Goal: Information Seeking & Learning: Check status

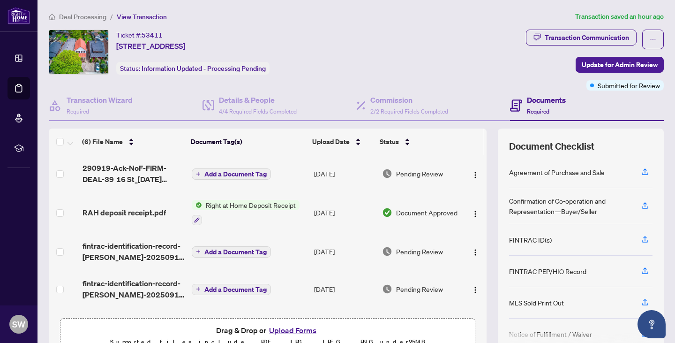
scroll to position [49, 0]
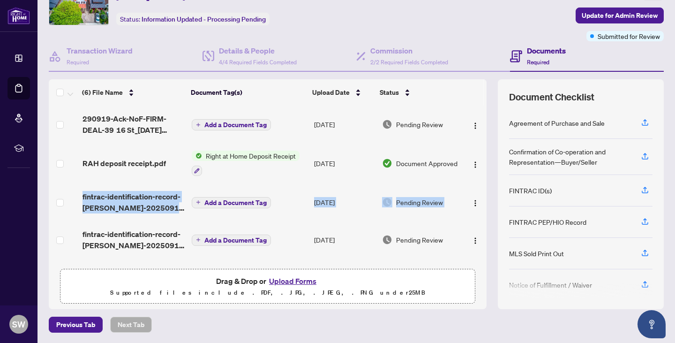
drag, startPoint x: 476, startPoint y: 173, endPoint x: 472, endPoint y: 194, distance: 21.1
click at [472, 194] on tbody "290919-Ack-NoF-FIRM-DEAL-39 16 St_[DATE] 15_28_02.pdf Add a Document Tag [DATE]…" at bounding box center [268, 219] width 438 height 228
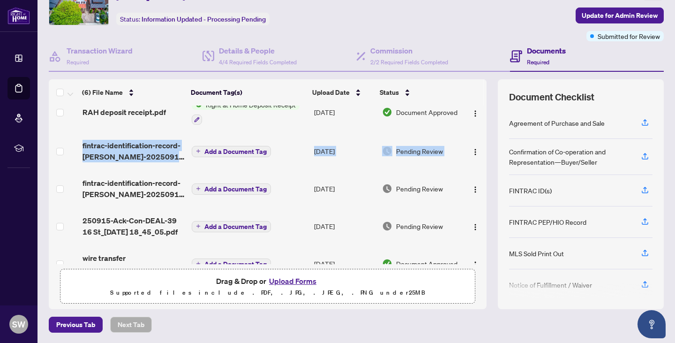
scroll to position [72, 0]
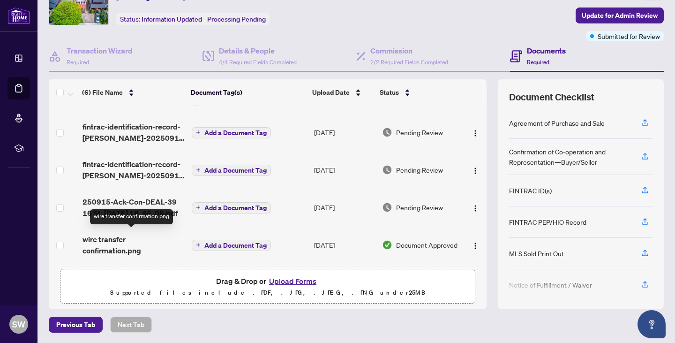
click at [98, 241] on span "wire transfer confirmation.png" at bounding box center [134, 244] width 102 height 23
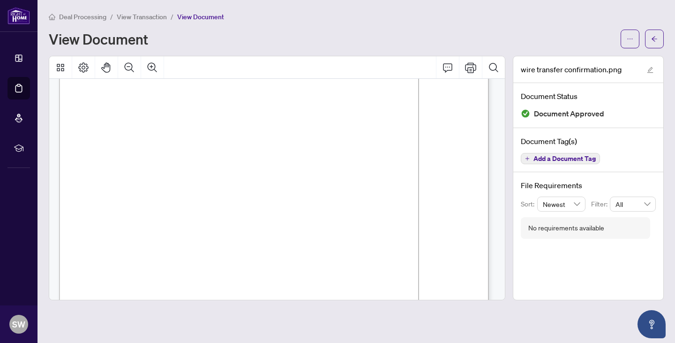
scroll to position [30, 0]
click at [659, 42] on button "button" at bounding box center [654, 39] width 19 height 19
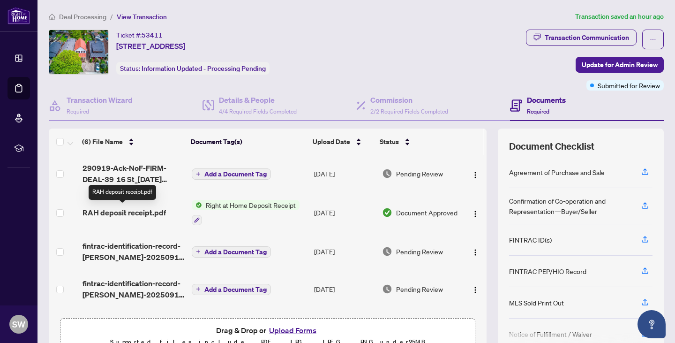
click at [143, 213] on span "RAH deposit receipt.pdf" at bounding box center [124, 212] width 83 height 11
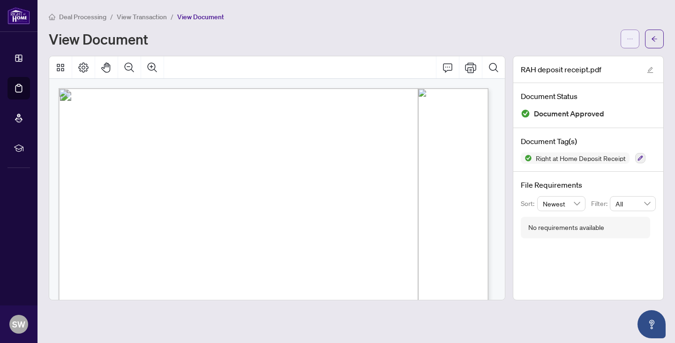
click at [633, 40] on icon "ellipsis" at bounding box center [630, 39] width 7 height 7
click at [600, 60] on span "Download" at bounding box center [596, 59] width 71 height 10
click at [653, 36] on icon "arrow-left" at bounding box center [654, 39] width 7 height 7
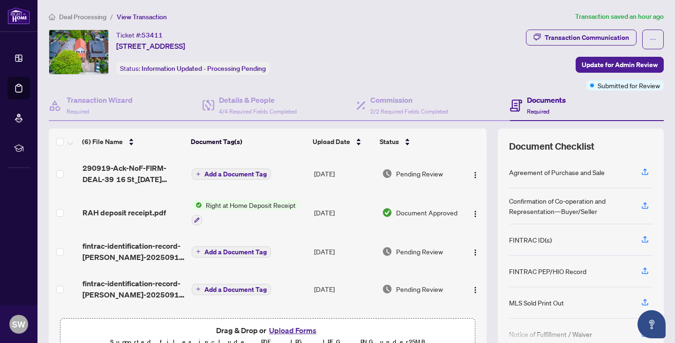
drag, startPoint x: 476, startPoint y: 171, endPoint x: 476, endPoint y: 187, distance: 16.4
click at [476, 187] on td at bounding box center [475, 174] width 24 height 38
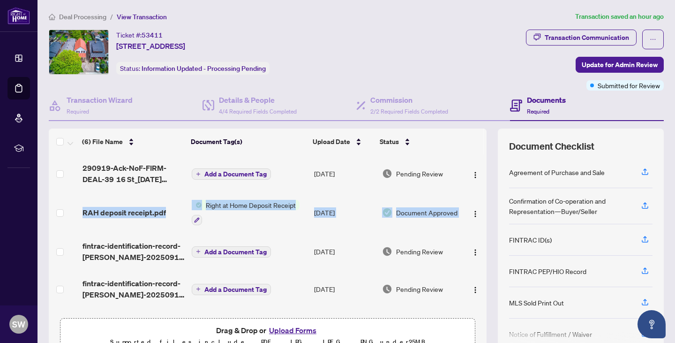
drag, startPoint x: 476, startPoint y: 184, endPoint x: 474, endPoint y: 222, distance: 38.0
click at [474, 222] on tbody "290919-Ack-NoF-FIRM-DEAL-39 16 St_[DATE] 15_28_02.pdf Add a Document Tag [DATE]…" at bounding box center [268, 269] width 438 height 228
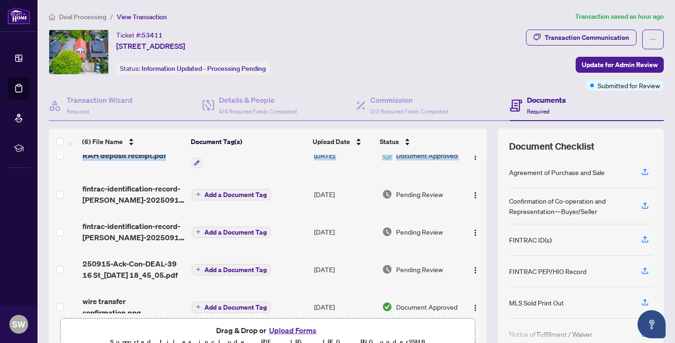
scroll to position [72, 0]
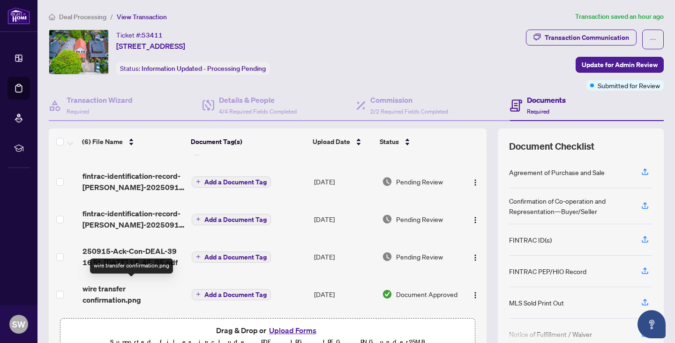
click at [119, 290] on span "wire transfer confirmation.png" at bounding box center [134, 294] width 102 height 23
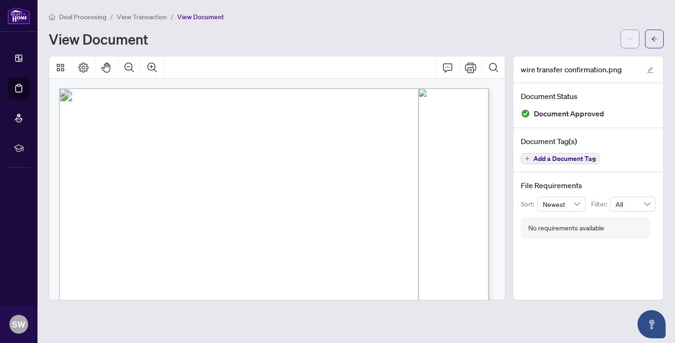
click at [629, 39] on icon "ellipsis" at bounding box center [630, 39] width 7 height 7
click at [629, 38] on icon "ellipsis" at bounding box center [630, 39] width 7 height 7
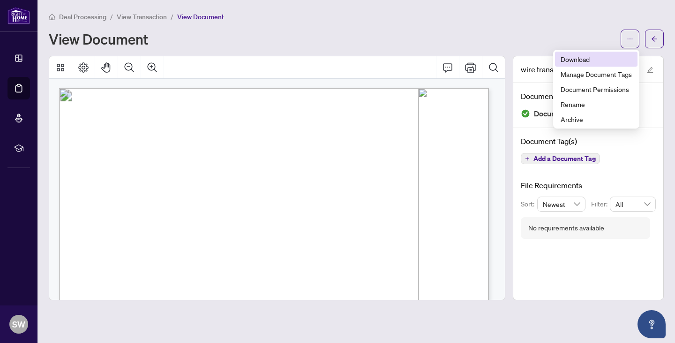
click at [599, 58] on span "Download" at bounding box center [596, 59] width 71 height 10
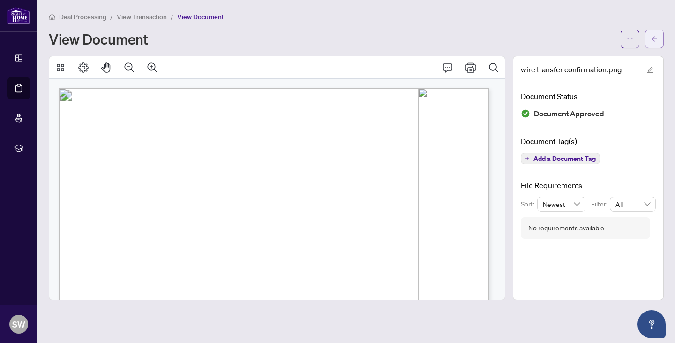
click at [660, 38] on button "button" at bounding box center [654, 39] width 19 height 19
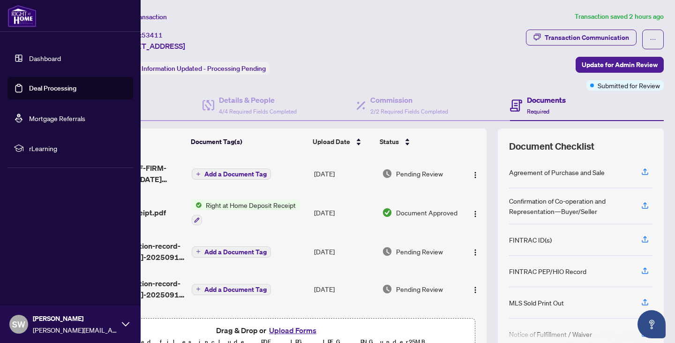
click at [31, 87] on link "Deal Processing" at bounding box center [52, 88] width 47 height 8
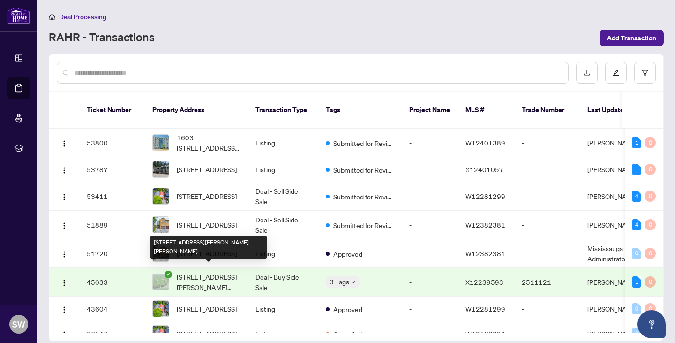
click at [209, 276] on span "[STREET_ADDRESS][PERSON_NAME][PERSON_NAME]" at bounding box center [209, 281] width 64 height 21
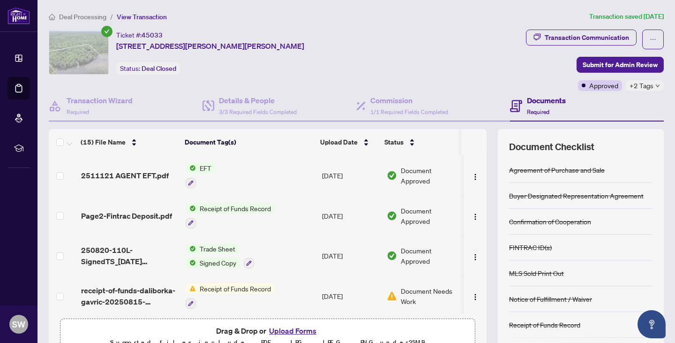
drag, startPoint x: 476, startPoint y: 171, endPoint x: 476, endPoint y: 190, distance: 19.2
click at [476, 190] on td at bounding box center [475, 175] width 23 height 40
drag, startPoint x: 476, startPoint y: 188, endPoint x: 478, endPoint y: 204, distance: 16.5
click at [478, 204] on div "2511121 AGENT EFT.pdf EFT [DATE] Document Approved Page2-Fintrac Deposit.pdf Re…" at bounding box center [268, 234] width 438 height 158
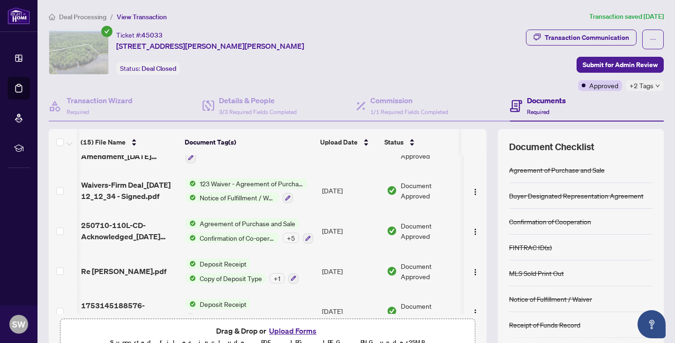
scroll to position [431, 4]
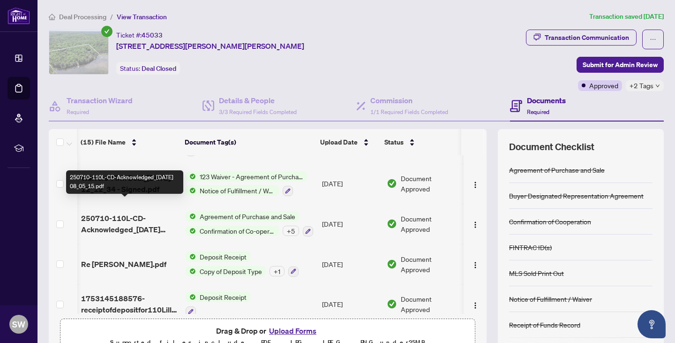
click at [120, 212] on span "250710-110L-CD-Acknowledged_[DATE] 08_05_15.pdf" at bounding box center [129, 223] width 97 height 23
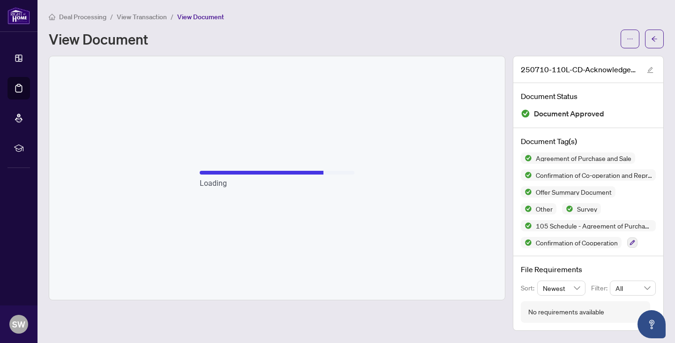
click at [336, 228] on div "Loading" at bounding box center [277, 177] width 456 height 243
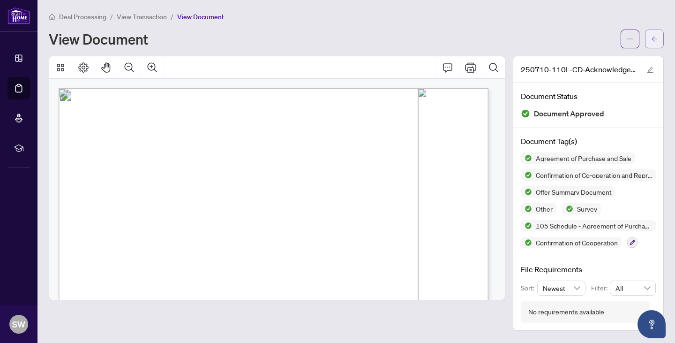
click at [650, 34] on button "button" at bounding box center [654, 39] width 19 height 19
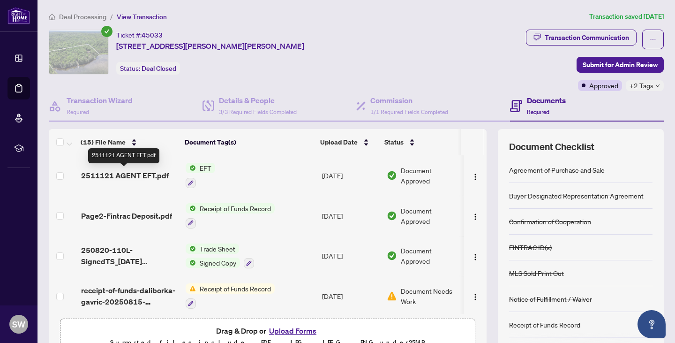
click at [123, 179] on span "2511121 AGENT EFT.pdf" at bounding box center [125, 175] width 88 height 11
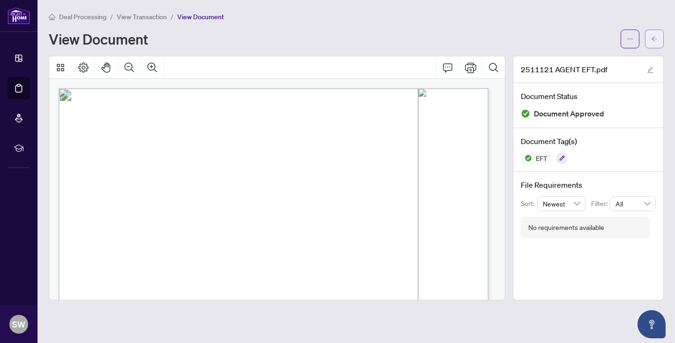
click at [657, 41] on icon "arrow-left" at bounding box center [654, 39] width 7 height 7
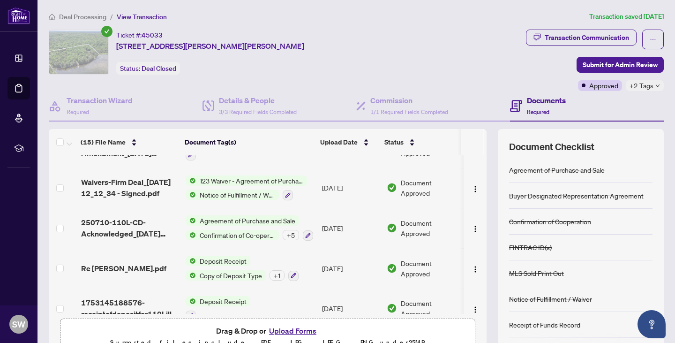
scroll to position [431, 0]
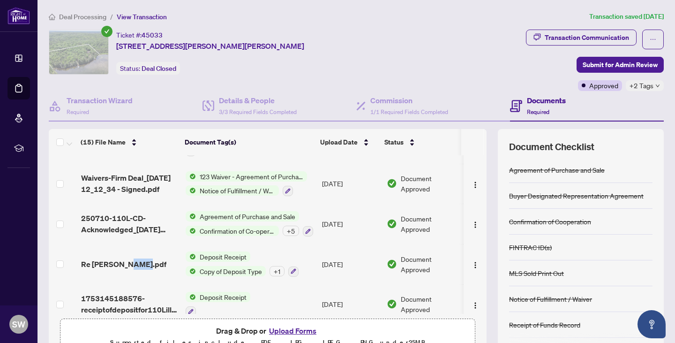
drag, startPoint x: 115, startPoint y: 250, endPoint x: 129, endPoint y: 260, distance: 16.5
click at [129, 260] on td "Re [PERSON_NAME].pdf" at bounding box center [129, 264] width 105 height 40
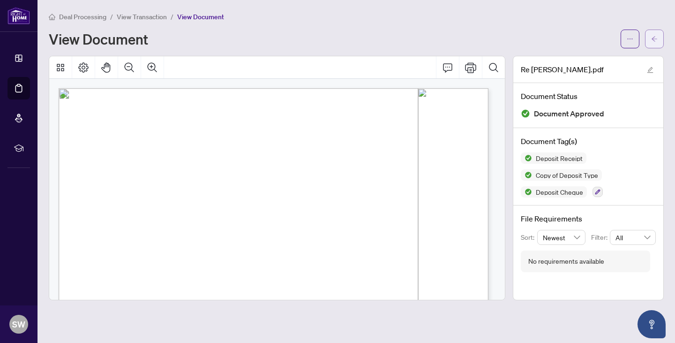
click at [653, 39] on icon "arrow-left" at bounding box center [654, 39] width 7 height 7
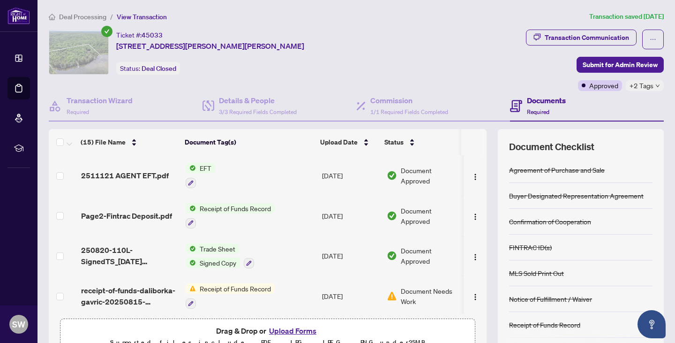
drag, startPoint x: 480, startPoint y: 167, endPoint x: 481, endPoint y: 183, distance: 16.5
click at [481, 183] on div "(15) File Name Document Tag(s) Upload Date Status 2511121 AGENT EFT.pdf EFT [DA…" at bounding box center [356, 244] width 615 height 230
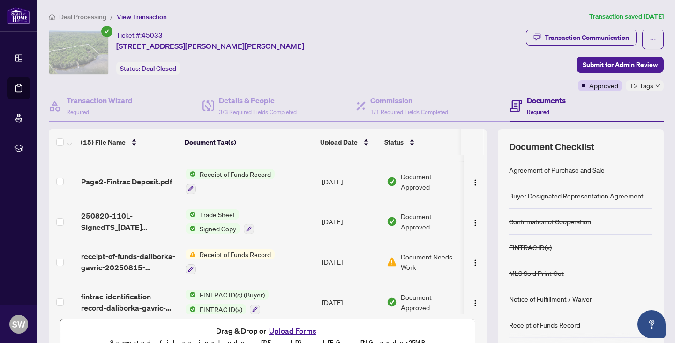
scroll to position [37, 0]
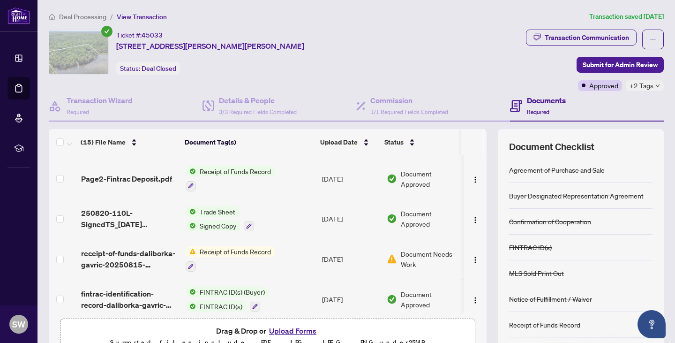
click at [256, 194] on td "Receipt of Funds Record" at bounding box center [250, 178] width 137 height 40
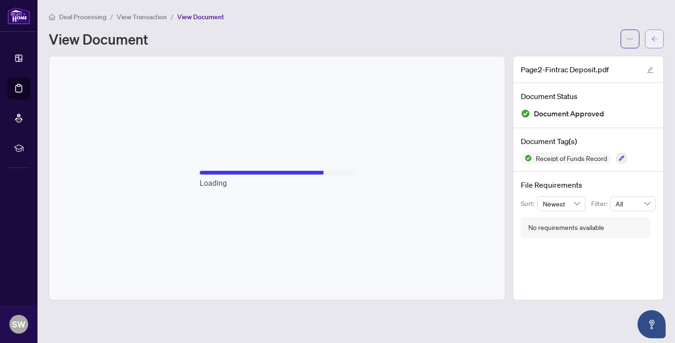
click at [657, 41] on icon "arrow-left" at bounding box center [654, 39] width 7 height 7
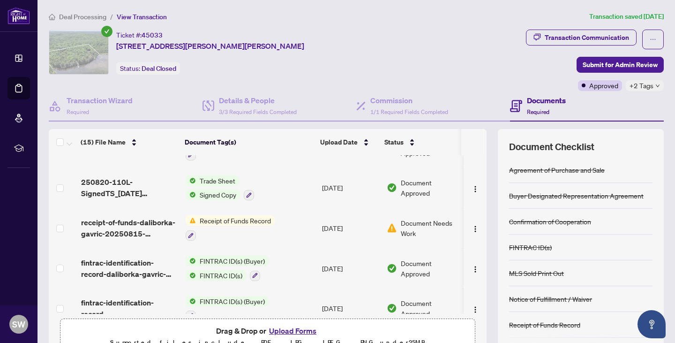
scroll to position [74, 0]
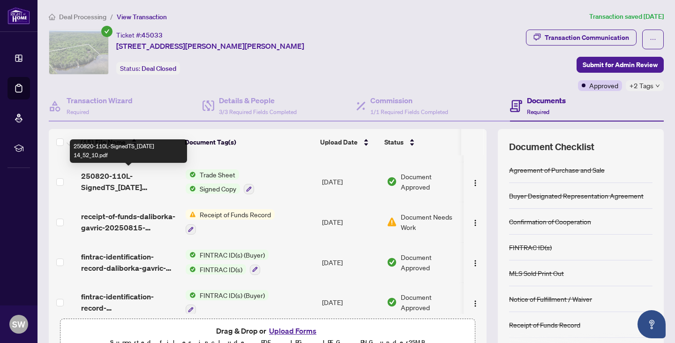
click at [107, 186] on span "250820-110L-SignedTS_[DATE] 14_52_10.pdf" at bounding box center [129, 181] width 97 height 23
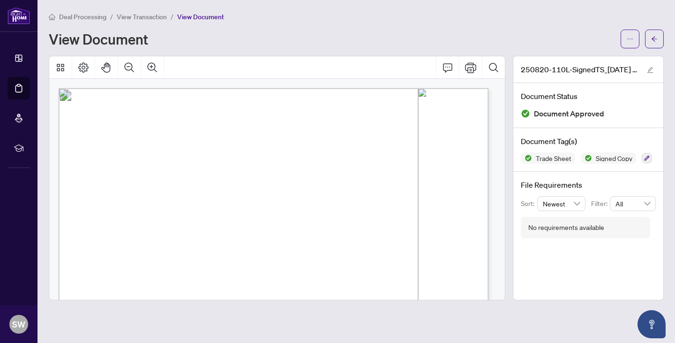
drag, startPoint x: 505, startPoint y: 111, endPoint x: 506, endPoint y: 118, distance: 7.2
click at [506, 118] on div at bounding box center [277, 178] width 464 height 244
click at [656, 43] on span "button" at bounding box center [654, 38] width 7 height 15
